Goal: Find contact information: Find contact information

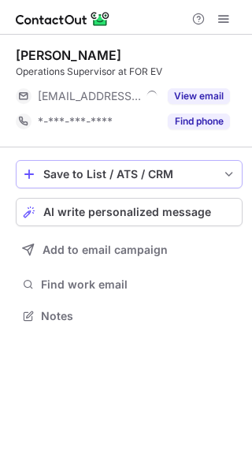
scroll to position [8, 8]
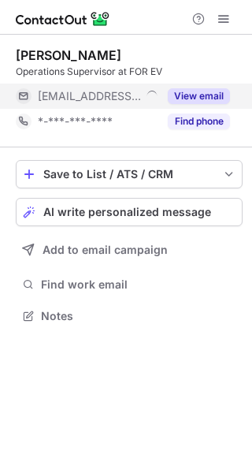
click at [189, 97] on button "View email" at bounding box center [199, 96] width 62 height 16
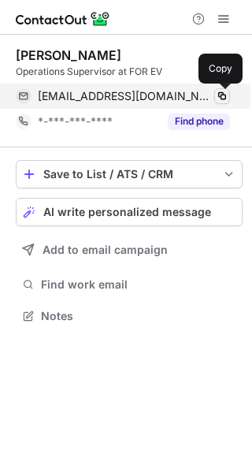
click at [219, 99] on span at bounding box center [222, 96] width 13 height 13
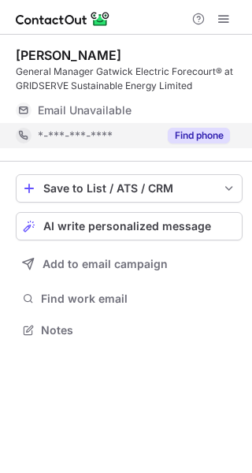
scroll to position [319, 252]
click at [200, 132] on button "Find phone" at bounding box center [199, 136] width 62 height 16
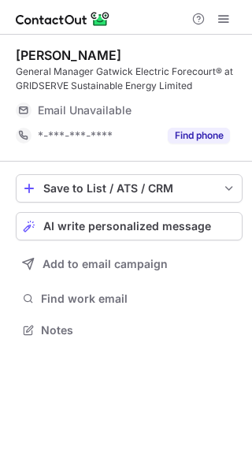
scroll to position [319, 252]
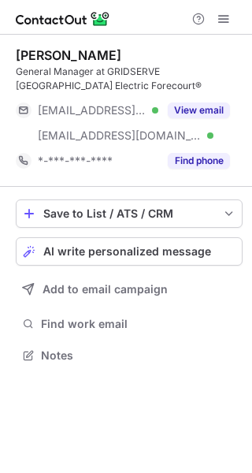
scroll to position [344, 252]
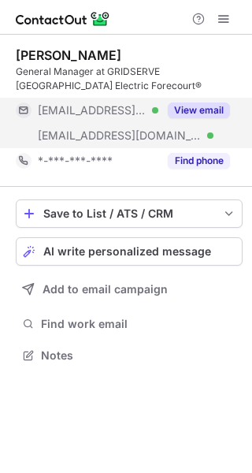
click at [187, 102] on div "View email" at bounding box center [195, 110] width 72 height 25
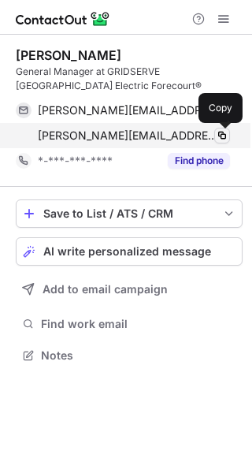
click at [221, 133] on span at bounding box center [222, 135] width 13 height 13
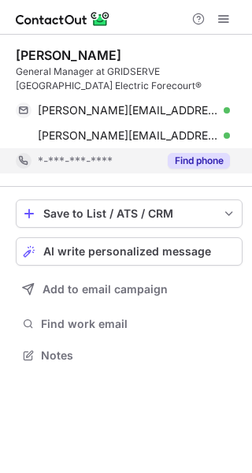
scroll to position [344, 252]
click at [200, 167] on button "Find phone" at bounding box center [199, 161] width 62 height 16
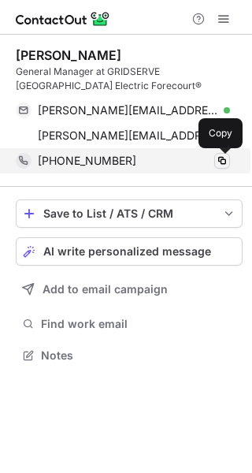
click at [222, 162] on span at bounding box center [222, 161] width 13 height 13
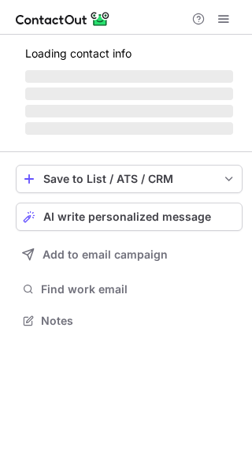
scroll to position [319, 252]
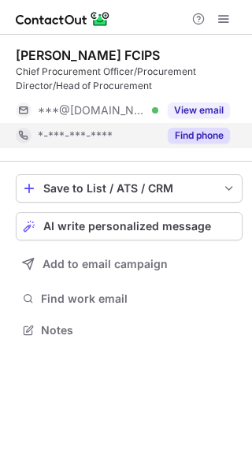
click at [189, 132] on button "Find phone" at bounding box center [199, 136] width 62 height 16
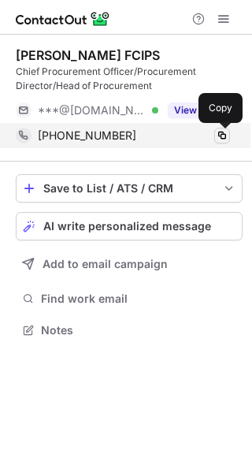
click at [222, 135] on span at bounding box center [222, 135] width 13 height 13
